Goal: Task Accomplishment & Management: Complete application form

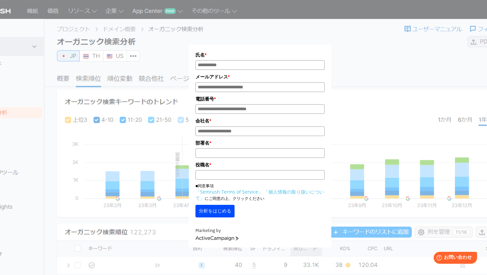
click at [349, 80] on div "氏名 * メールアドレス * 電話番号 * 会社名 * *" at bounding box center [259, 128] width 331 height 240
click at [347, 59] on div "氏名 * メールアドレス * 電話番号 * 会社名 * *" at bounding box center [259, 128] width 331 height 240
click at [335, 111] on div "氏名 * メールアドレス * 電話番号 * 会社名 * *" at bounding box center [259, 128] width 331 height 240
